Goal: Book appointment/travel/reservation

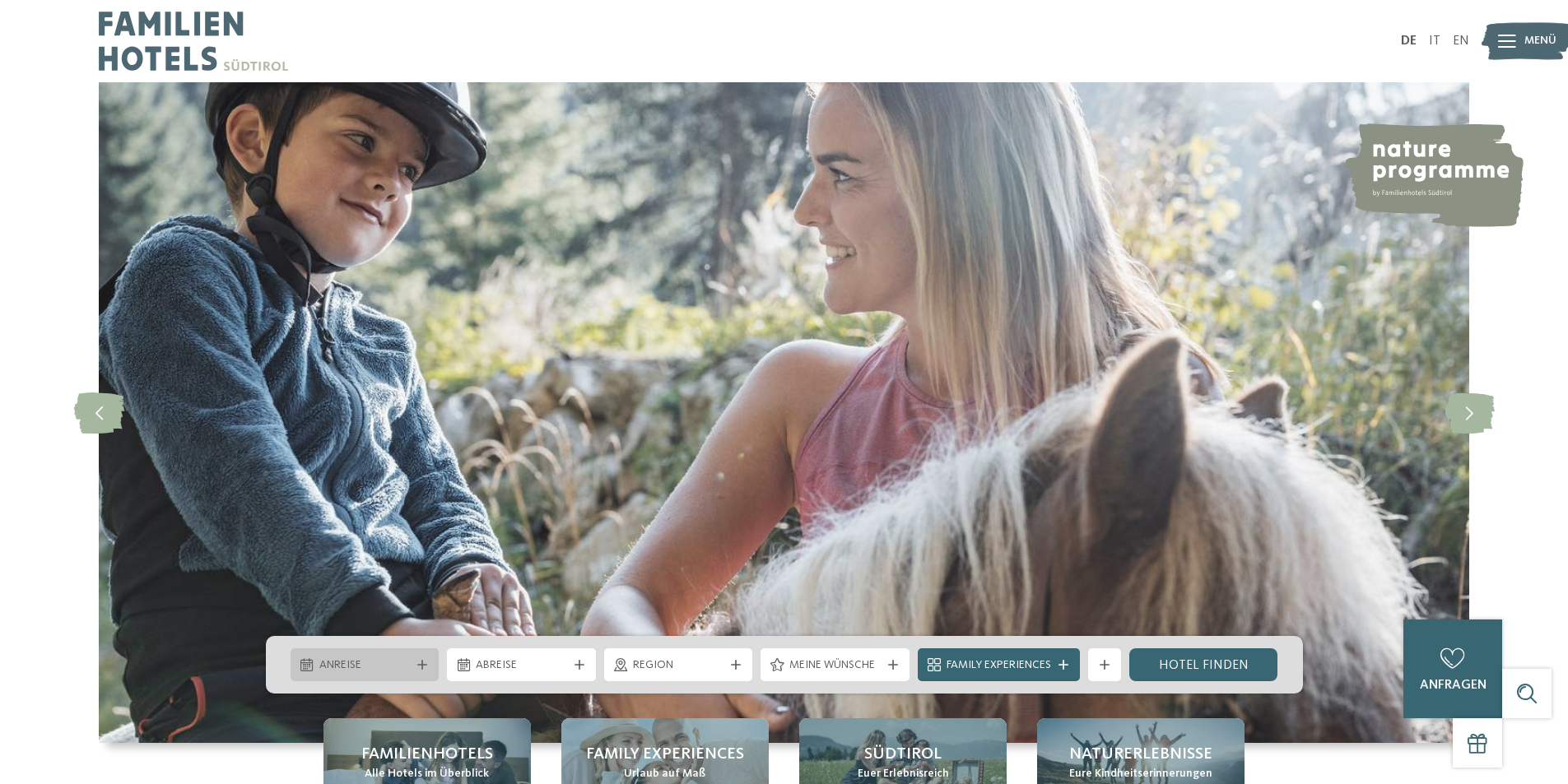
click at [333, 670] on span "Anreise" at bounding box center [365, 665] width 92 height 16
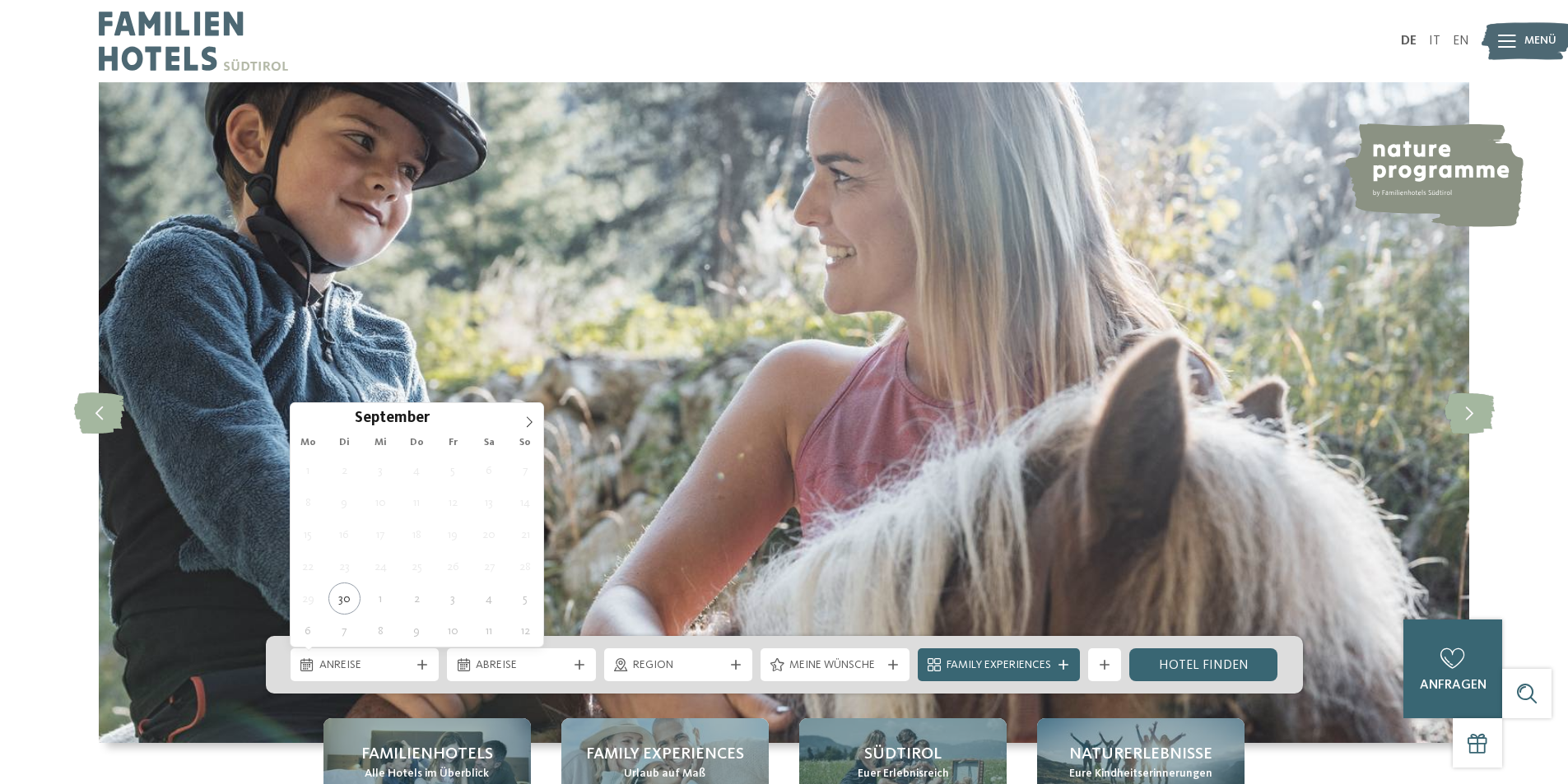
scroll to position [1853, 0]
click at [526, 419] on icon at bounding box center [530, 422] width 11 height 11
type div "[DATE]"
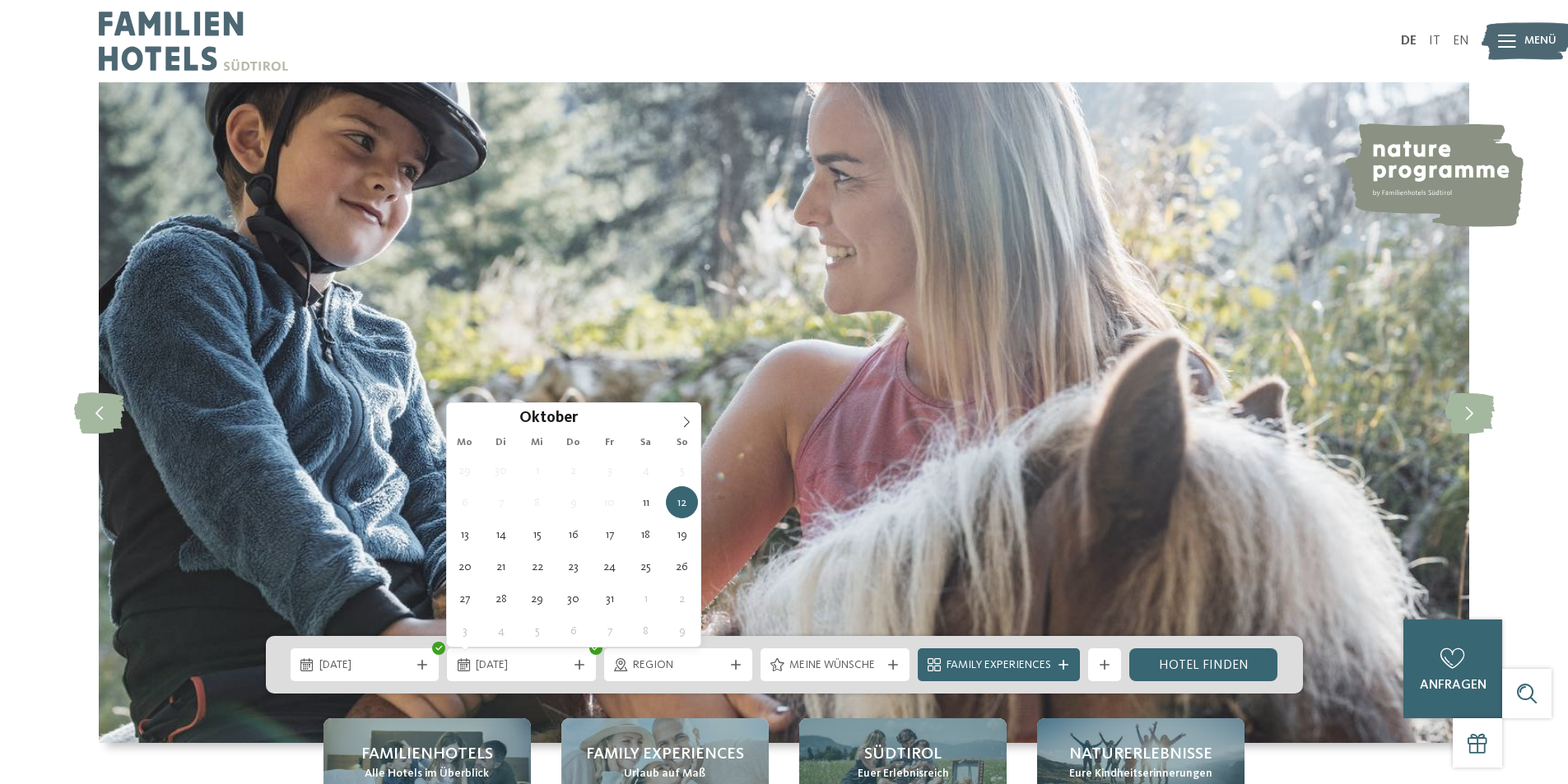
type div "[DATE]"
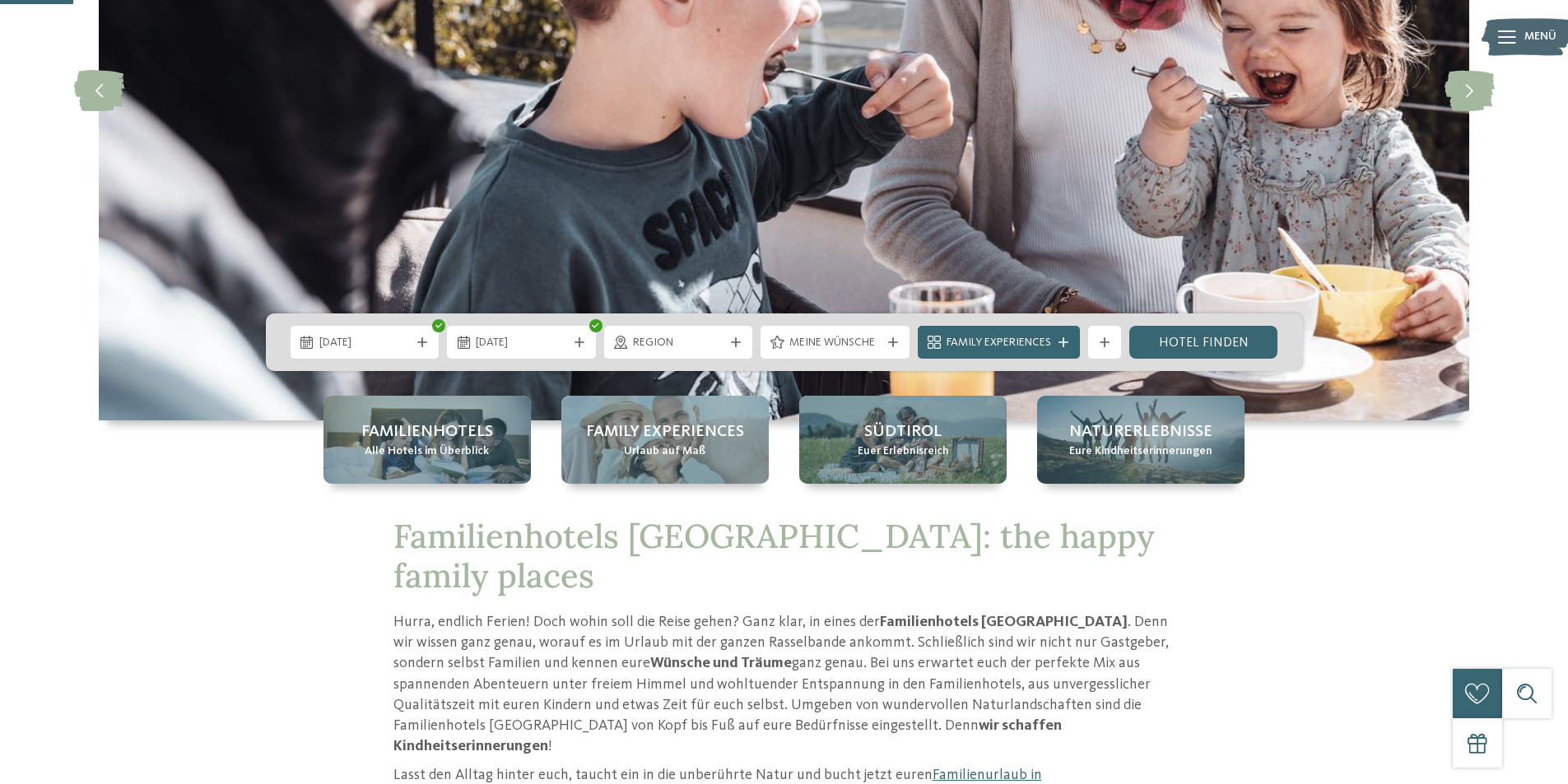
scroll to position [329, 0]
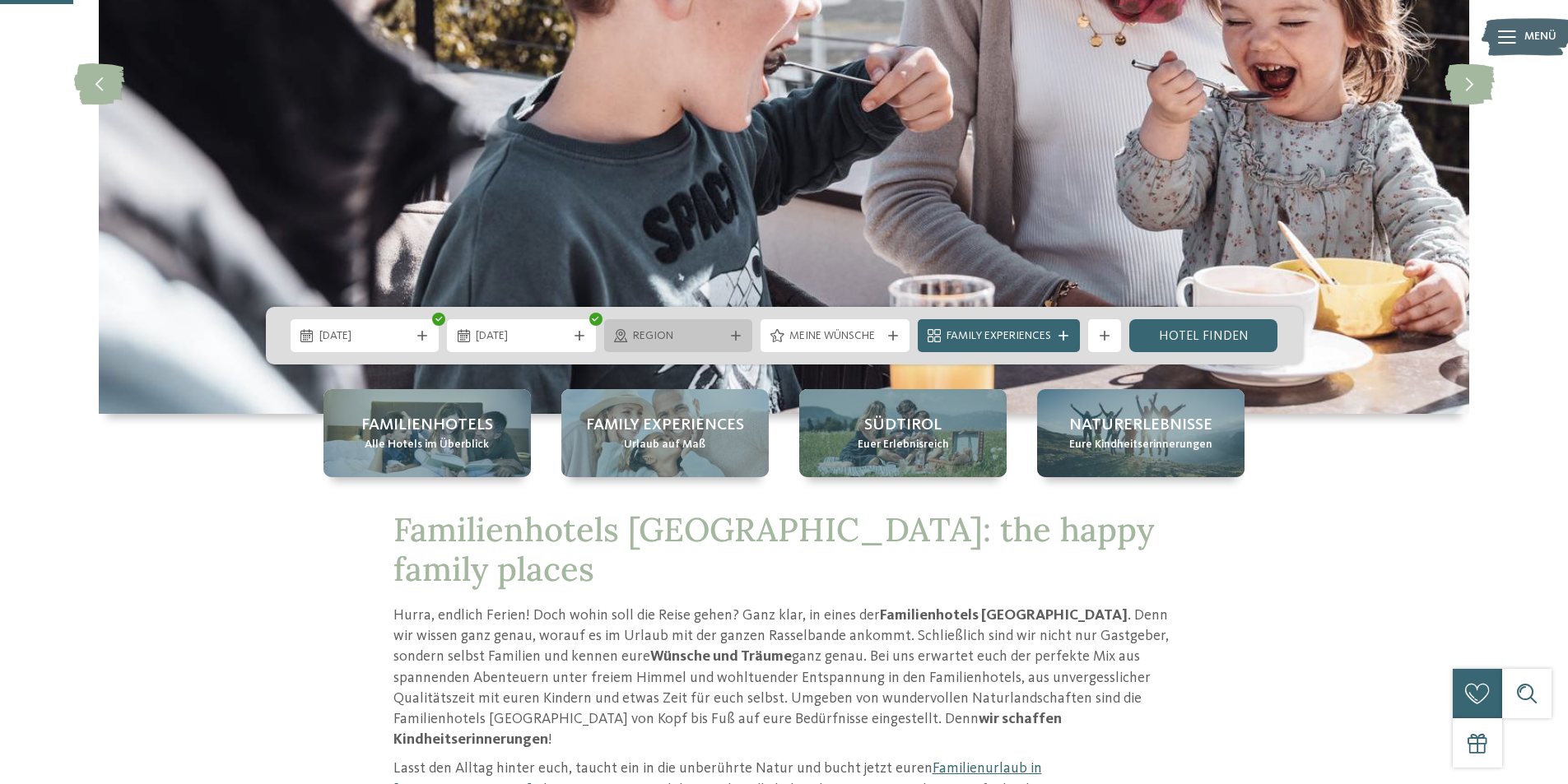
click at [695, 340] on span "Region" at bounding box center [678, 336] width 92 height 16
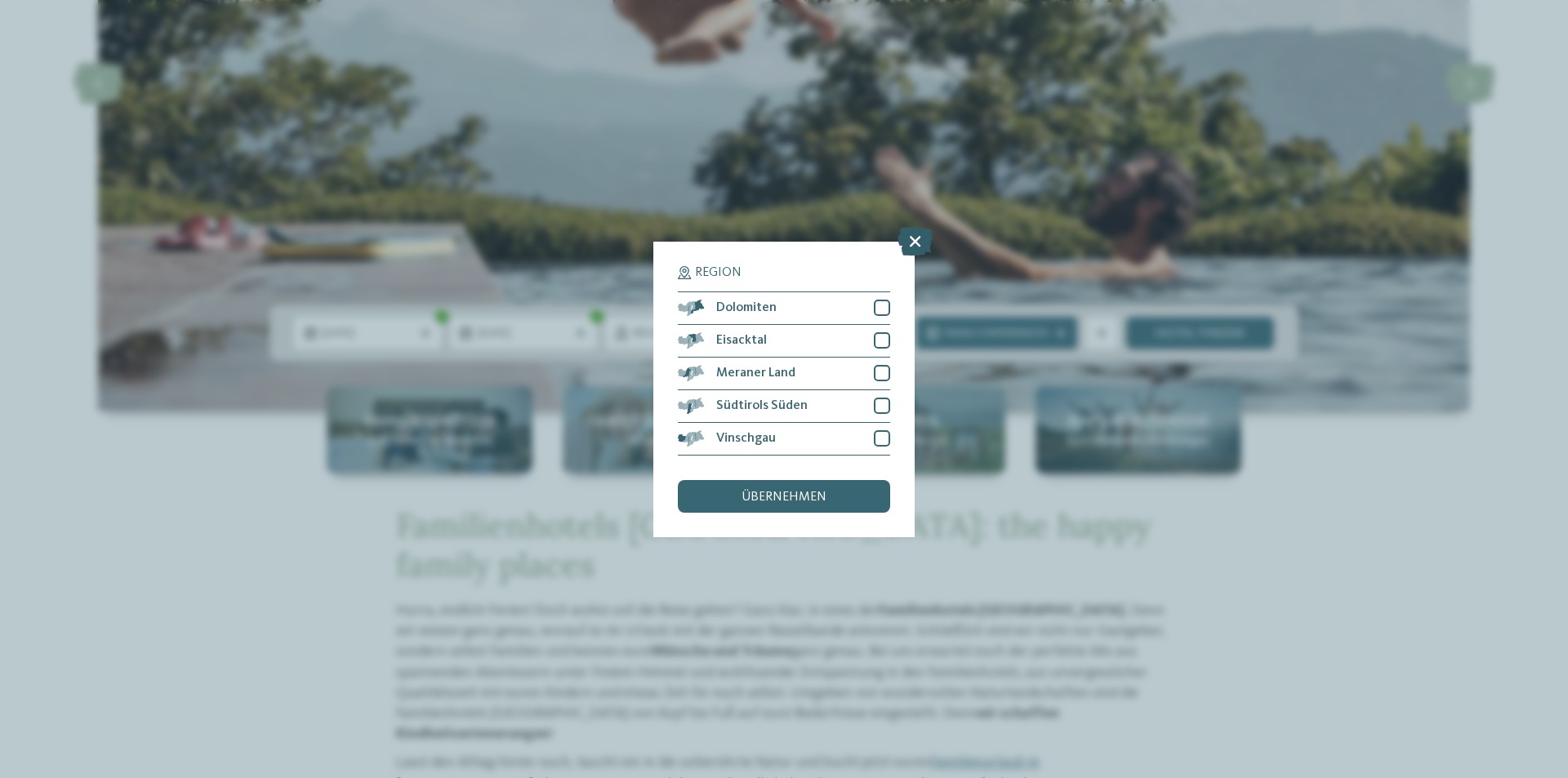
click at [921, 244] on icon at bounding box center [914, 240] width 35 height 28
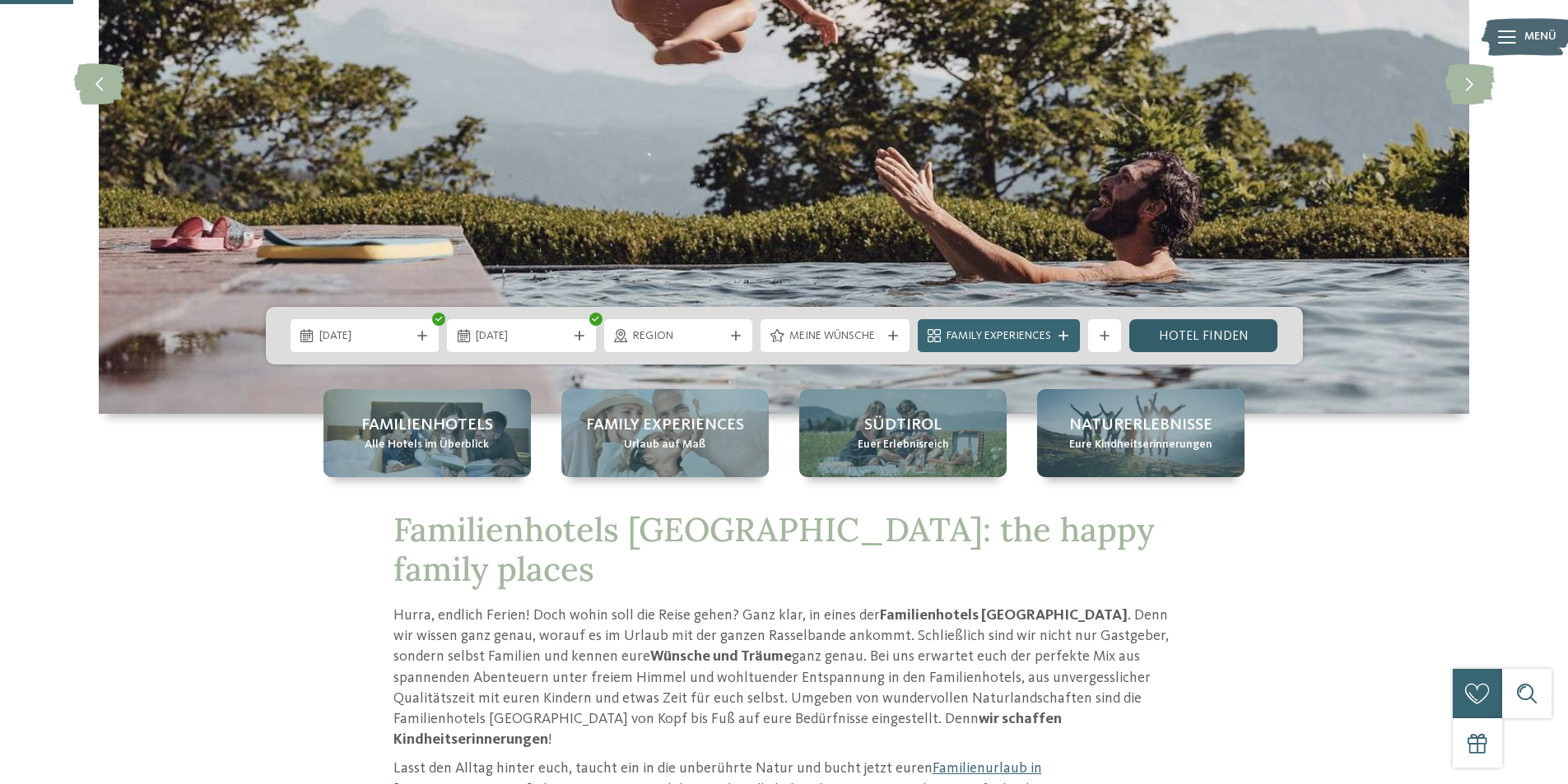
click at [1224, 330] on link "Hotel finden" at bounding box center [1204, 336] width 149 height 33
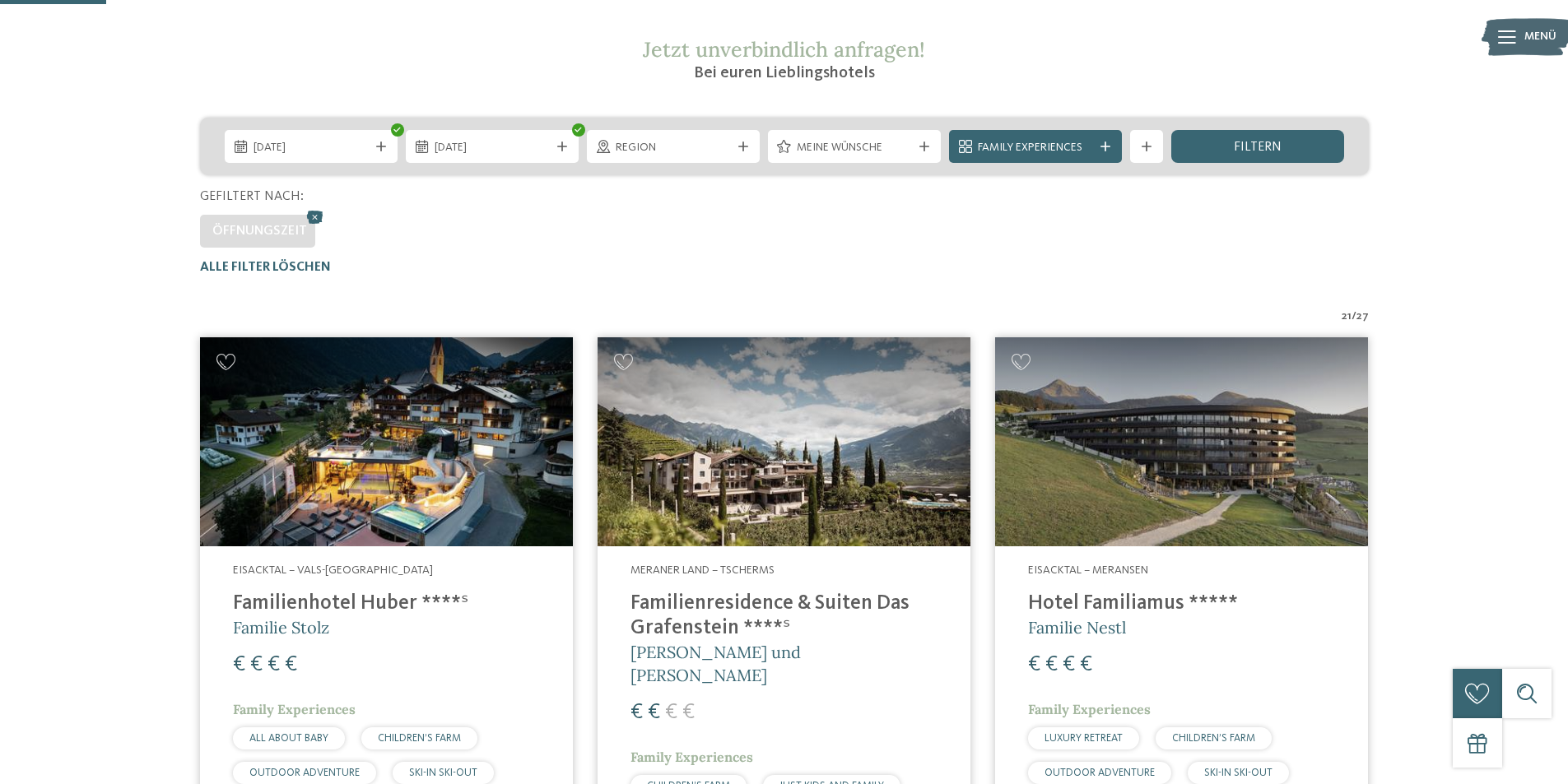
scroll to position [388, 0]
